Goal: Find specific page/section: Find specific page/section

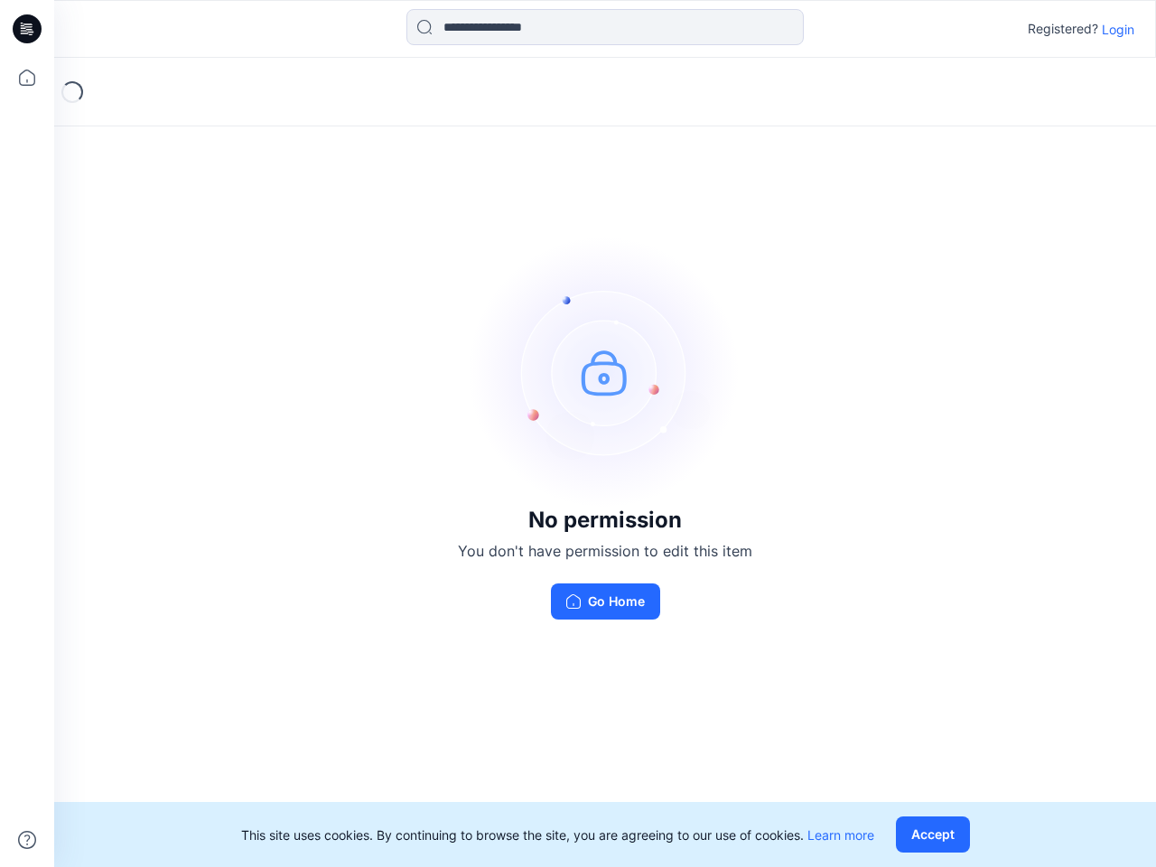
click at [578, 434] on img at bounding box center [605, 372] width 271 height 271
click at [28, 29] on icon at bounding box center [29, 29] width 7 height 1
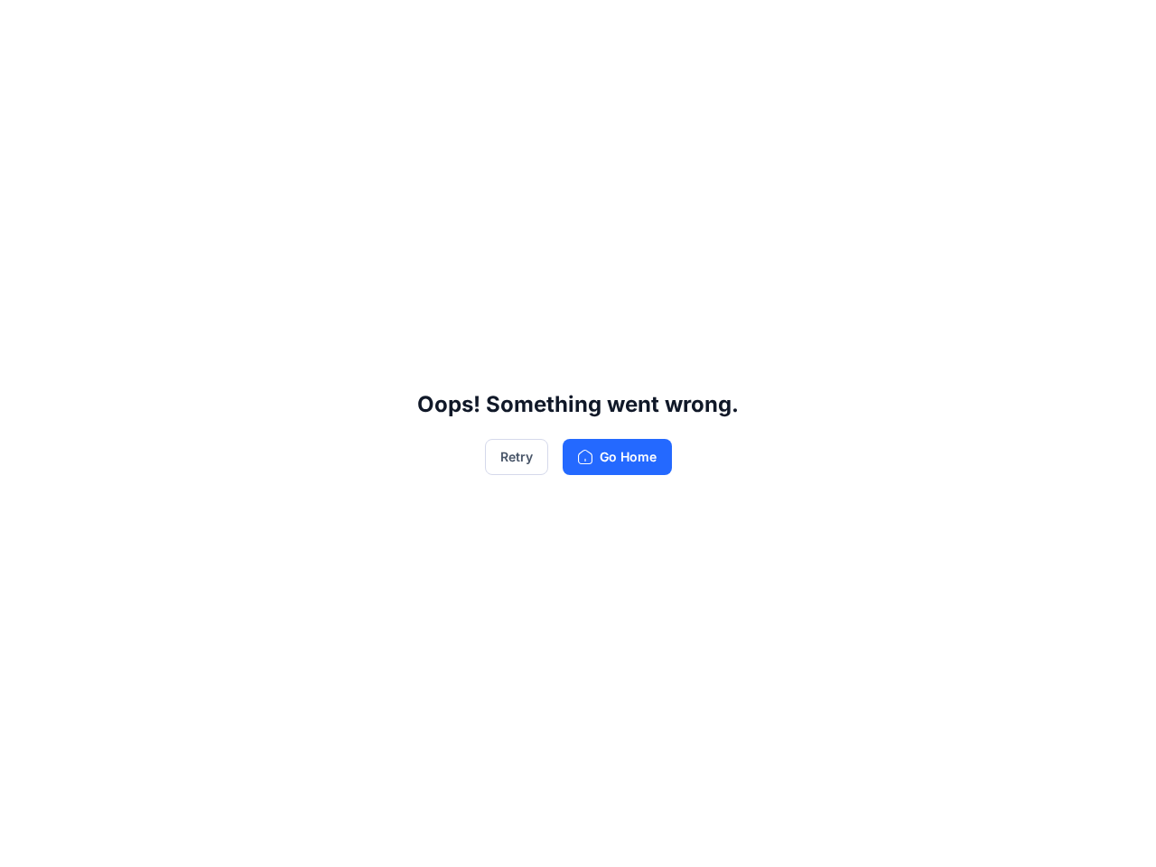
click at [27, 78] on div "Oops! Something went wrong. Retry Go Home" at bounding box center [578, 433] width 1156 height 867
click at [27, 840] on div "Oops! Something went wrong. Retry Go Home" at bounding box center [578, 433] width 1156 height 867
click at [605, 27] on div "Oops! Something went wrong. Retry Go Home" at bounding box center [578, 433] width 1156 height 867
click at [1118, 29] on div "Oops! Something went wrong. Retry Go Home" at bounding box center [578, 433] width 1156 height 867
click at [937, 835] on div "Oops! Something went wrong. Retry Go Home" at bounding box center [578, 433] width 1156 height 867
